Goal: Information Seeking & Learning: Learn about a topic

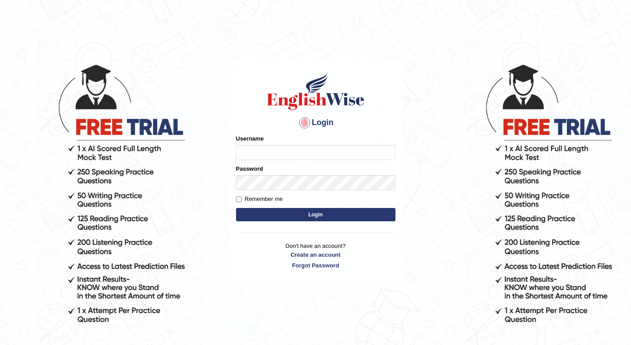
type input "NawarajBista"
click at [286, 214] on button "Login" at bounding box center [316, 214] width 160 height 13
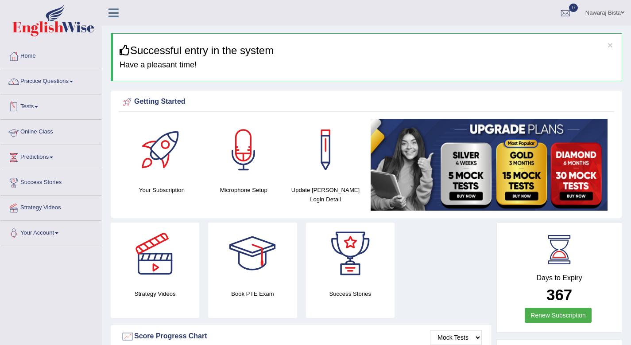
click at [39, 131] on link "Online Class" at bounding box center [50, 131] width 101 height 22
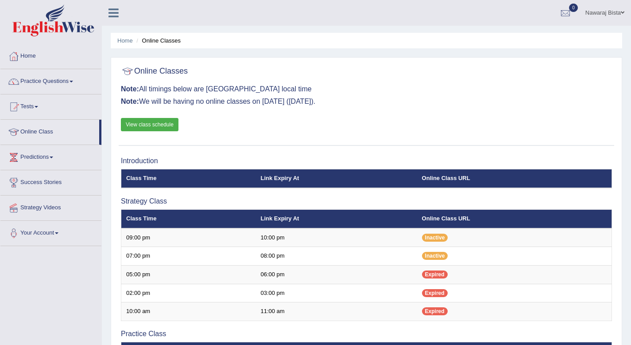
click at [158, 126] on link "View class schedule" at bounding box center [150, 124] width 58 height 13
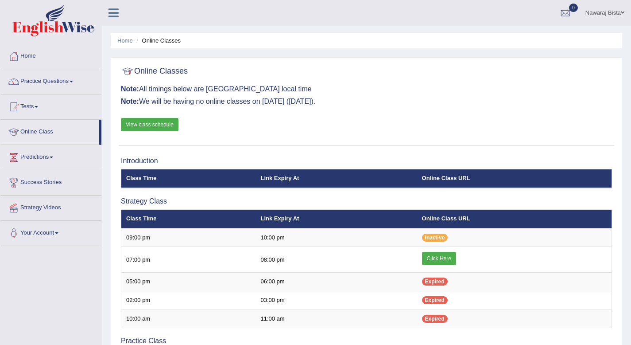
click at [631, 337] on html "Toggle navigation Home Practice Questions Speaking Practice Read Aloud Repeat S…" at bounding box center [315, 172] width 631 height 345
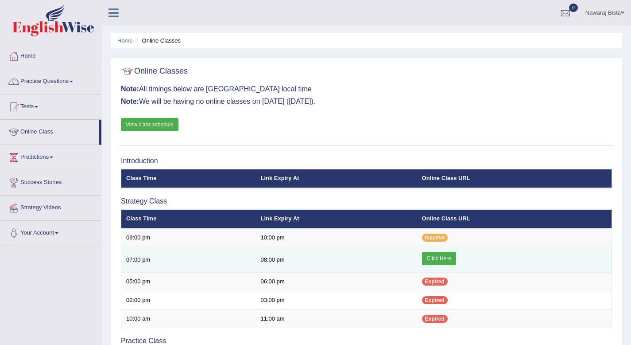
click at [441, 258] on link "Click Here" at bounding box center [439, 258] width 34 height 13
click at [443, 257] on link "Click Here" at bounding box center [439, 258] width 34 height 13
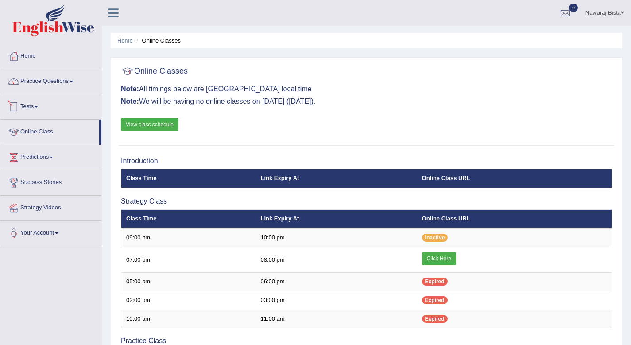
click at [41, 105] on link "Tests" at bounding box center [50, 105] width 101 height 22
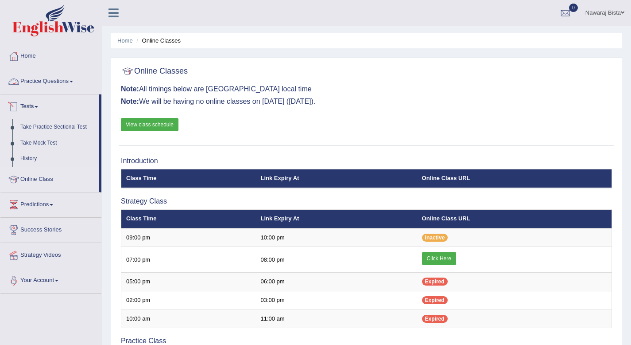
click at [47, 82] on link "Practice Questions" at bounding box center [50, 80] width 101 height 22
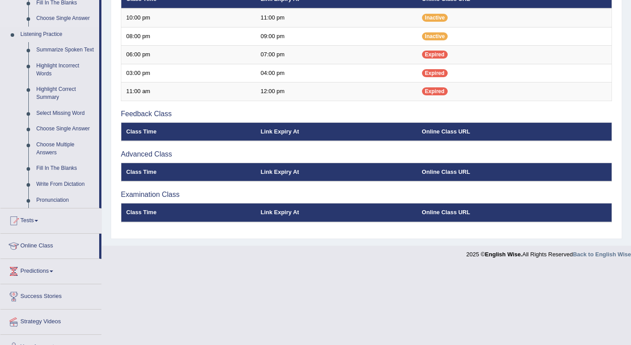
scroll to position [383, 0]
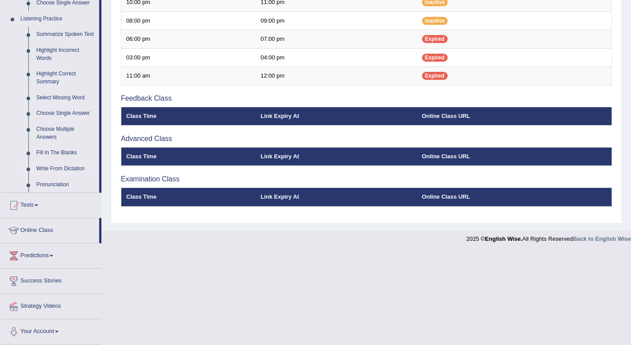
click at [66, 168] on link "Write From Dictation" at bounding box center [65, 169] width 67 height 16
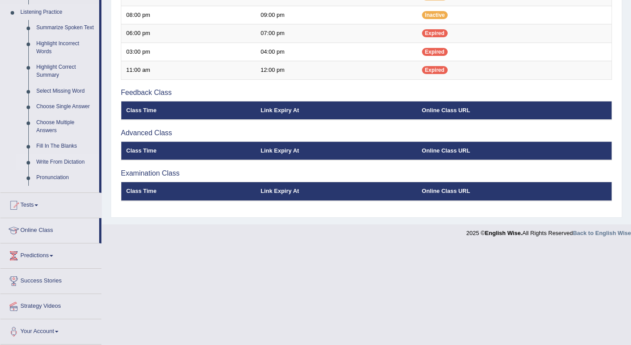
scroll to position [282, 0]
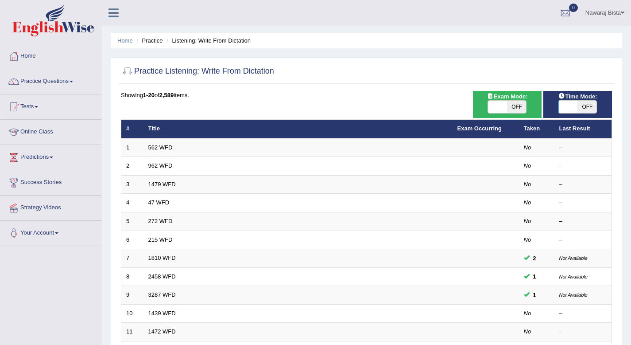
click at [163, 148] on link "562 WFD" at bounding box center [160, 147] width 24 height 7
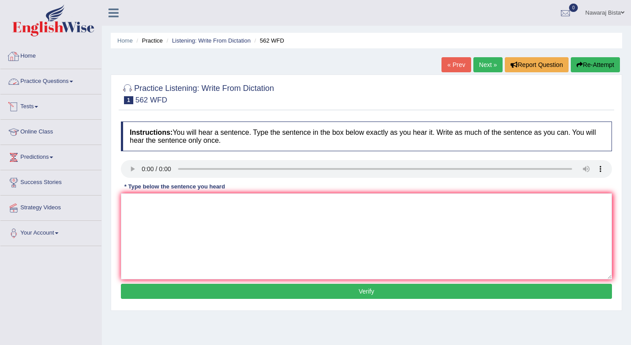
click at [62, 79] on link "Practice Questions" at bounding box center [50, 80] width 101 height 22
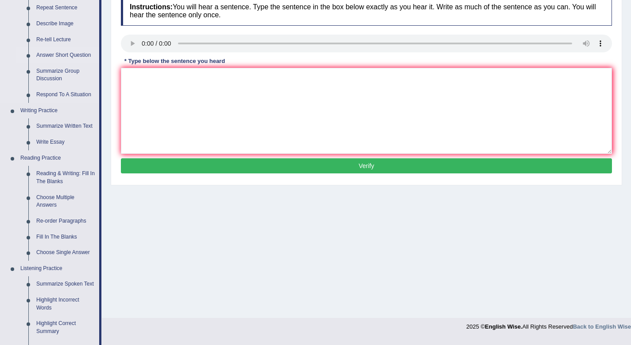
scroll to position [331, 0]
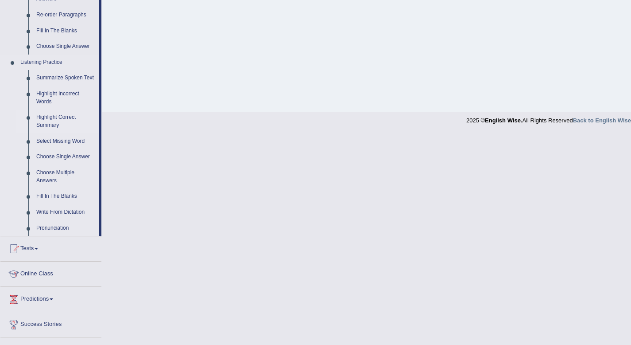
click at [58, 125] on link "Highlight Correct Summary" at bounding box center [65, 120] width 67 height 23
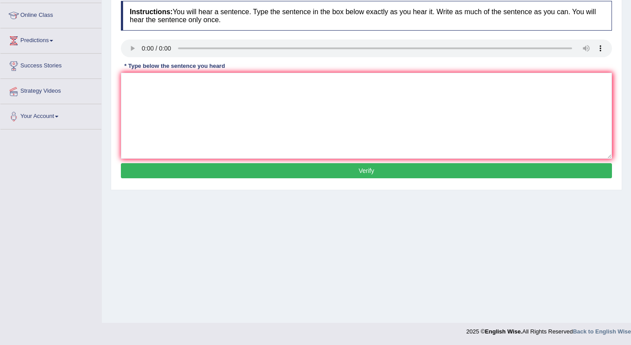
scroll to position [117, 0]
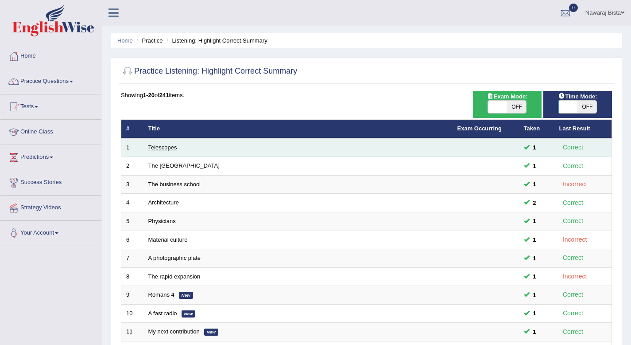
click at [172, 149] on link "Telescopes" at bounding box center [162, 147] width 29 height 7
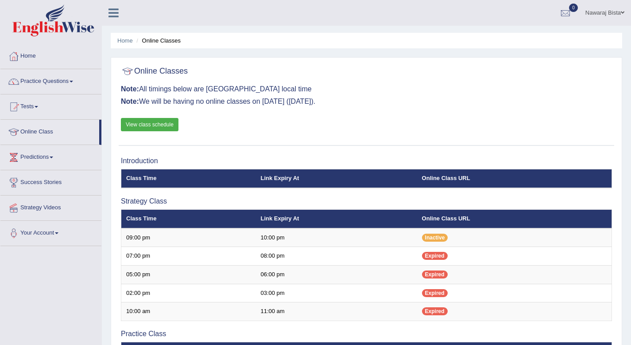
scroll to position [282, 0]
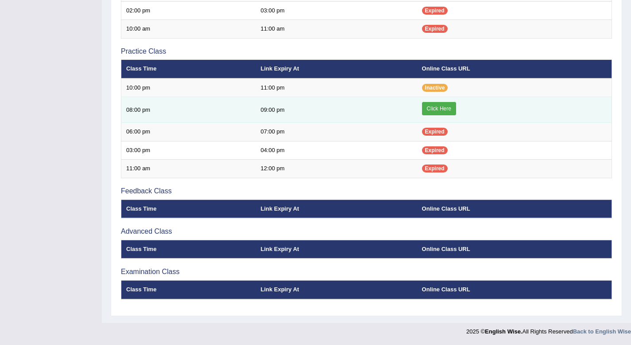
click at [435, 107] on link "Click Here" at bounding box center [439, 108] width 34 height 13
click at [433, 107] on link "Click Here" at bounding box center [439, 108] width 34 height 13
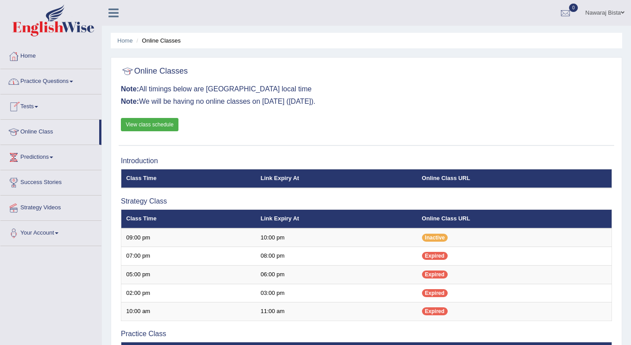
click at [36, 105] on link "Tests" at bounding box center [50, 105] width 101 height 22
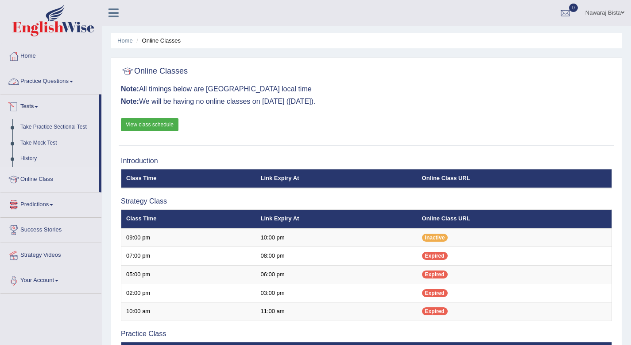
click at [56, 86] on link "Practice Questions" at bounding box center [50, 80] width 101 height 22
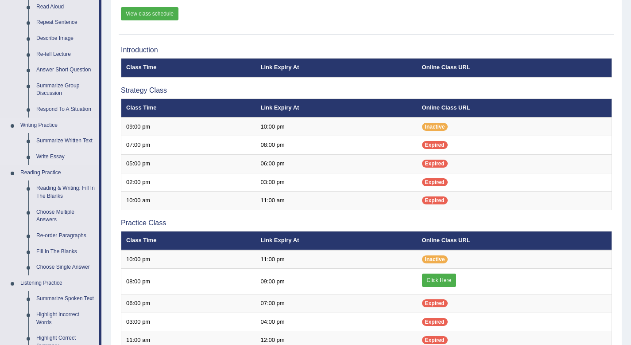
scroll to position [190, 0]
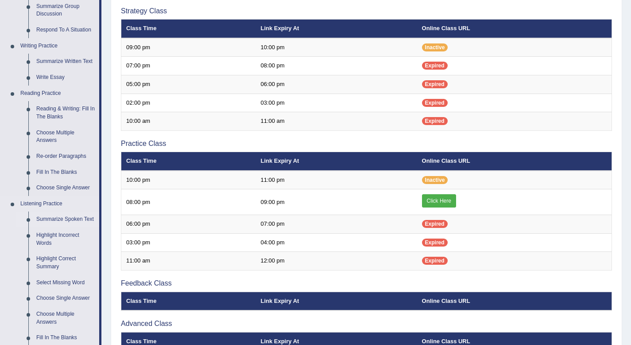
click at [58, 220] on link "Summarize Spoken Text" at bounding box center [65, 219] width 67 height 16
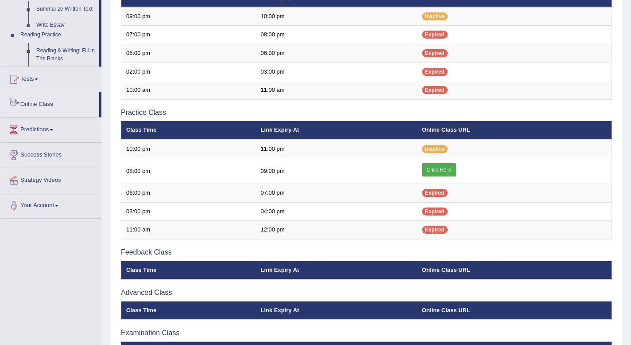
scroll to position [282, 0]
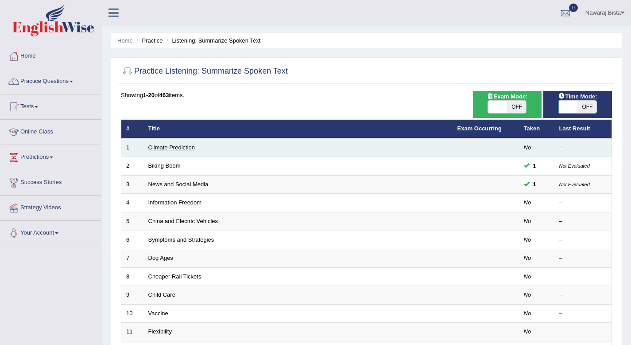
click at [175, 148] on link "Climate Prediction" at bounding box center [171, 147] width 47 height 7
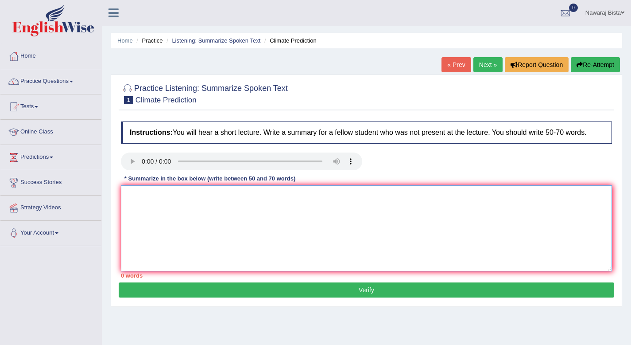
click at [192, 234] on textarea at bounding box center [366, 228] width 491 height 86
click at [169, 234] on textarea "To enrich screen reader interactions, please activate Accessibility in Grammarl…" at bounding box center [366, 228] width 491 height 86
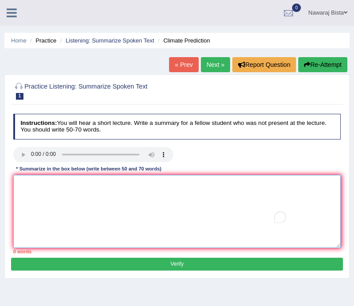
click at [70, 212] on textarea "To enrich screen reader interactions, please activate Accessibility in Grammarl…" at bounding box center [177, 211] width 328 height 73
click at [31, 192] on textarea "To enrich screen reader interactions, please activate Accessibility in Grammarl…" at bounding box center [177, 211] width 328 height 73
type textarea "t"
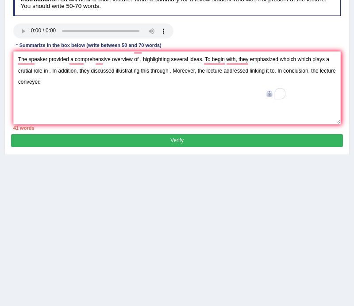
scroll to position [123, 0]
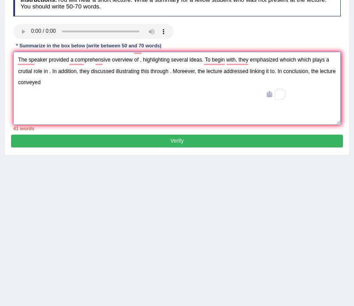
click at [140, 61] on textarea "The speaker provided a comprehensive overview of , highlighting several ideas. …" at bounding box center [177, 88] width 328 height 73
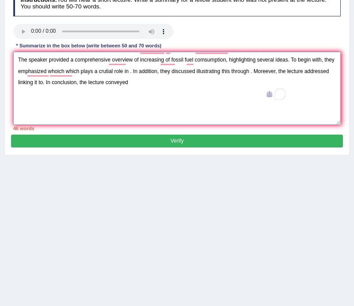
click at [70, 72] on textarea "The speaker provided a comprehensive overview of increasing of fossil fuel coms…" at bounding box center [177, 88] width 328 height 73
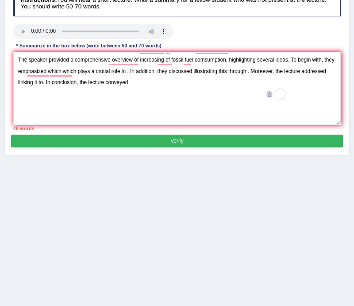
click at [53, 17] on div "Instructions: You will hear a short lecture. Write a summary for a fellow stude…" at bounding box center [177, 61] width 332 height 148
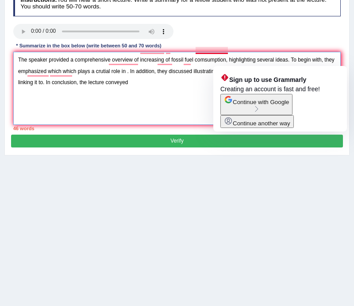
click at [228, 60] on textarea "The speaker provided a comprehensive overview of increasing of fossil fuel coms…" at bounding box center [177, 88] width 328 height 73
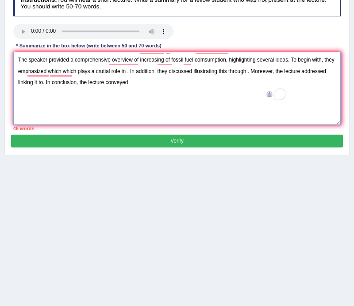
click at [61, 70] on textarea "The speaker provided a comprehensive overview of increasing of fossil fuel coms…" at bounding box center [177, 88] width 328 height 73
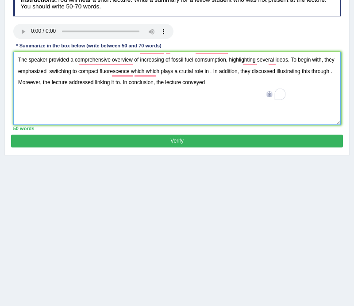
click at [225, 72] on textarea "The speaker provided a comprehensive overview of increasing of fossil fuel coms…" at bounding box center [177, 88] width 328 height 73
click at [328, 72] on textarea "The speaker provided a comprehensive overview of increasing of fossil fuel coms…" at bounding box center [177, 88] width 328 height 73
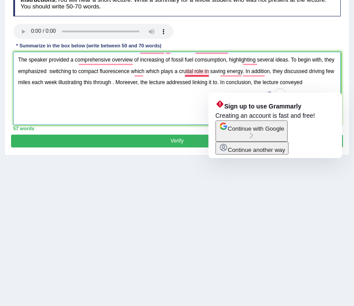
click at [183, 101] on textarea "The speaker provided a comprehensive overview of increasing of fossil fuel coms…" at bounding box center [177, 88] width 328 height 73
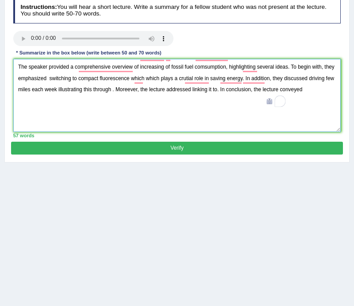
scroll to position [102, 0]
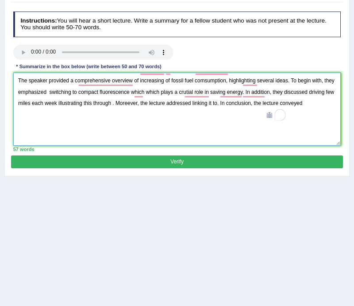
click at [159, 129] on textarea "The speaker provided a comprehensive overview of increasing of fossil fuel coms…" at bounding box center [177, 109] width 328 height 73
click at [139, 103] on textarea "The speaker provided a comprehensive overview of increasing of fossil fuel coms…" at bounding box center [177, 109] width 328 height 73
click at [221, 103] on textarea "The speaker provided a comprehensive overview of increasing of fossil fuel coms…" at bounding box center [177, 109] width 328 height 73
click at [338, 102] on textarea "The speaker provided a comprehensive overview of increasing of fossil fuel coms…" at bounding box center [177, 109] width 328 height 73
click at [140, 103] on textarea "The speaker provided a comprehensive overview of increasing of fossil fuel coms…" at bounding box center [177, 109] width 328 height 73
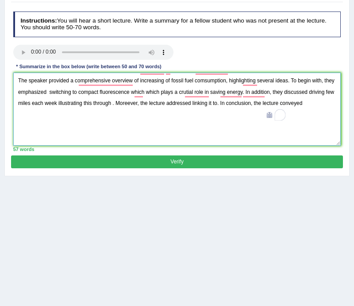
click at [220, 103] on textarea "The speaker provided a comprehensive overview of increasing of fossil fuel coms…" at bounding box center [177, 109] width 328 height 73
click at [323, 105] on textarea "The speaker provided a comprehensive overview of increasing of fossil fuel coms…" at bounding box center [177, 109] width 328 height 73
click at [321, 104] on textarea "The speaker provided a comprehensive overview of increasing of fossil fuel coms…" at bounding box center [177, 109] width 328 height 73
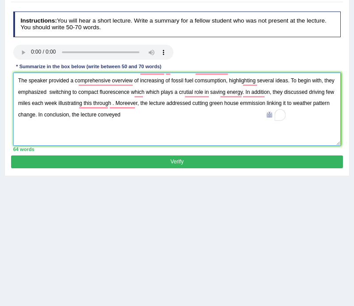
click at [170, 119] on textarea "The speaker provided a comprehensive overview of increasing of fossil fuel coms…" at bounding box center [177, 109] width 328 height 73
click at [119, 123] on textarea "The speaker provided a comprehensive overview of increasing of fossil fuel coms…" at bounding box center [177, 109] width 328 height 73
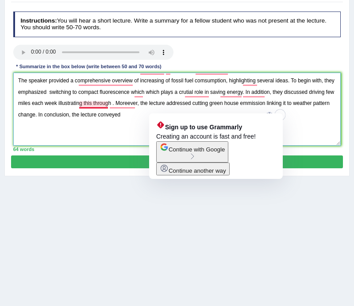
click at [119, 122] on textarea "The speaker provided a comprehensive overview of increasing of fossil fuel coms…" at bounding box center [177, 109] width 328 height 73
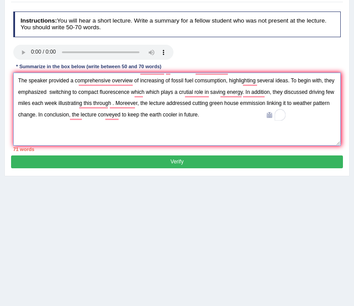
click at [138, 103] on textarea "The speaker provided a comprehensive overview of increasing of fossil fuel coms…" at bounding box center [177, 109] width 328 height 73
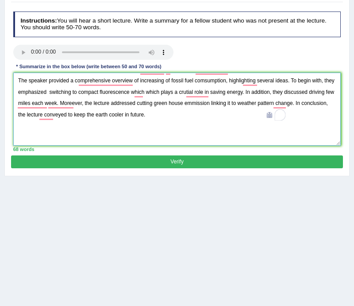
type textarea "The speaker provided a comprehensive overview of increasing of fossil fuel coms…"
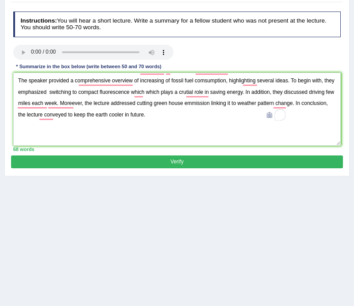
click at [148, 159] on button "Verify" at bounding box center [177, 162] width 332 height 13
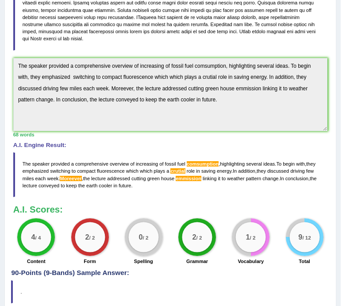
scroll to position [231, 0]
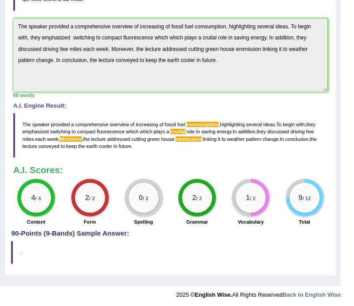
click at [274, 157] on div "Instructions: You will hear a short lecture. Write a summary for a fellow stude…" at bounding box center [170, 54] width 319 height 351
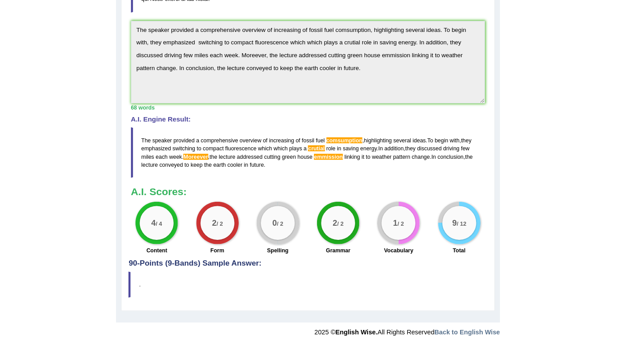
scroll to position [178, 0]
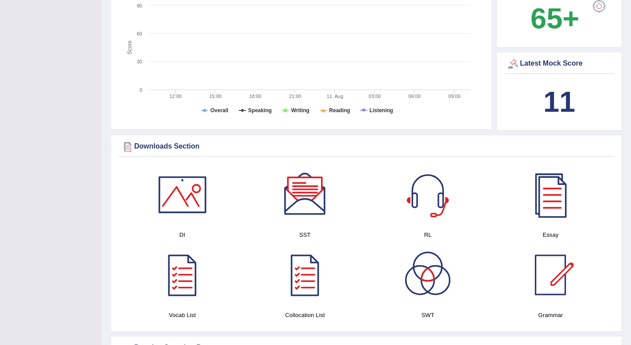
scroll to position [315, 0]
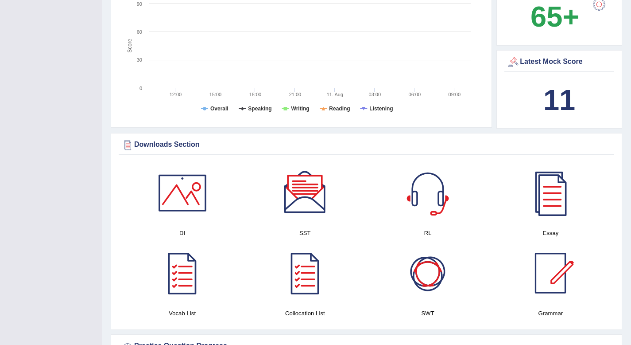
click at [430, 283] on div at bounding box center [428, 273] width 62 height 62
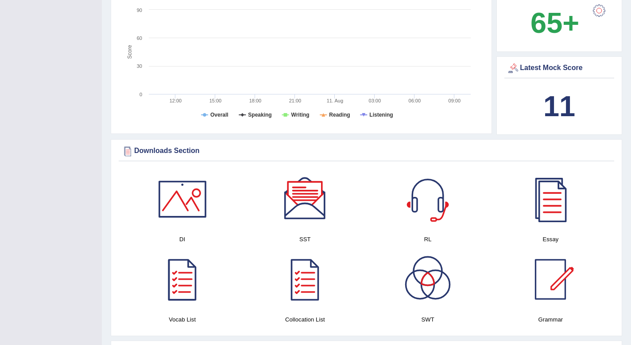
scroll to position [292, 0]
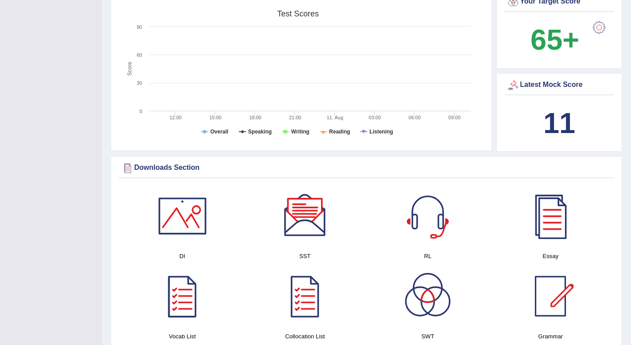
click at [309, 219] on div at bounding box center [305, 216] width 62 height 62
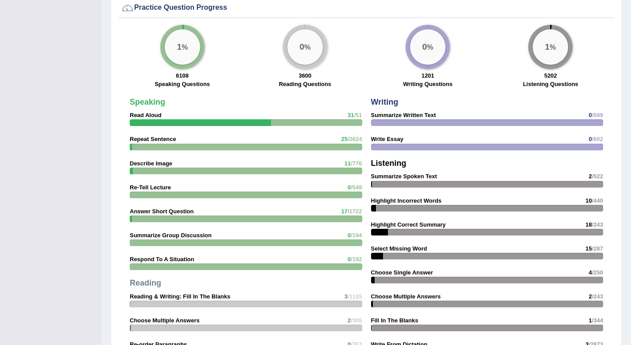
scroll to position [652, 0]
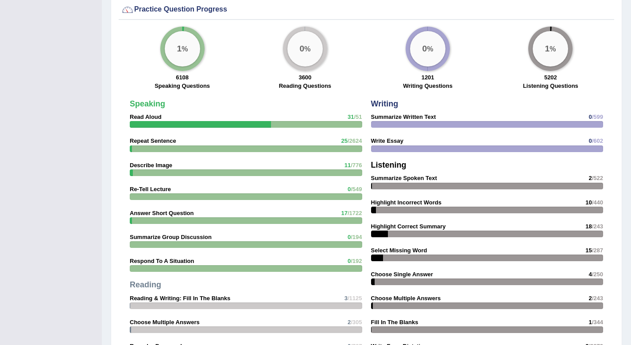
click at [416, 182] on div "Writing Summarize Written Text 0 /599 Write Essay 0 /602 Listening Summarize Sp…" at bounding box center [487, 230] width 241 height 271
click at [401, 177] on strong "Summarize Spoken Text" at bounding box center [404, 178] width 66 height 7
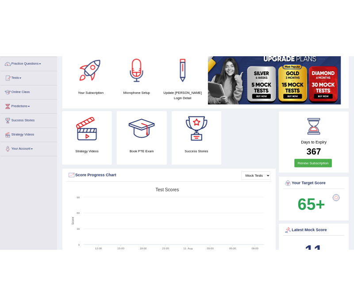
scroll to position [0, 0]
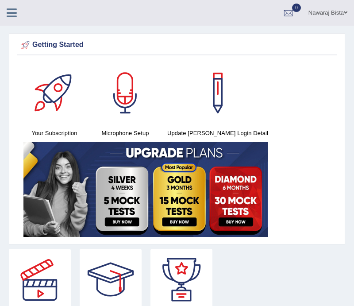
click at [12, 11] on icon at bounding box center [12, 13] width 10 height 12
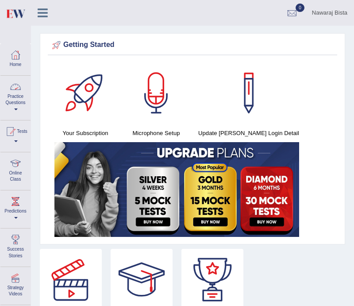
click at [20, 93] on div at bounding box center [15, 86] width 13 height 13
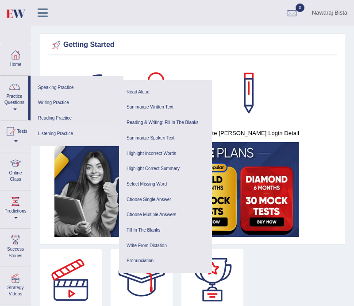
click at [58, 133] on link "Listening Practice" at bounding box center [77, 134] width 84 height 16
click at [145, 139] on link "Summarize Spoken Text" at bounding box center [166, 139] width 84 height 16
